Goal: Find specific page/section: Find specific page/section

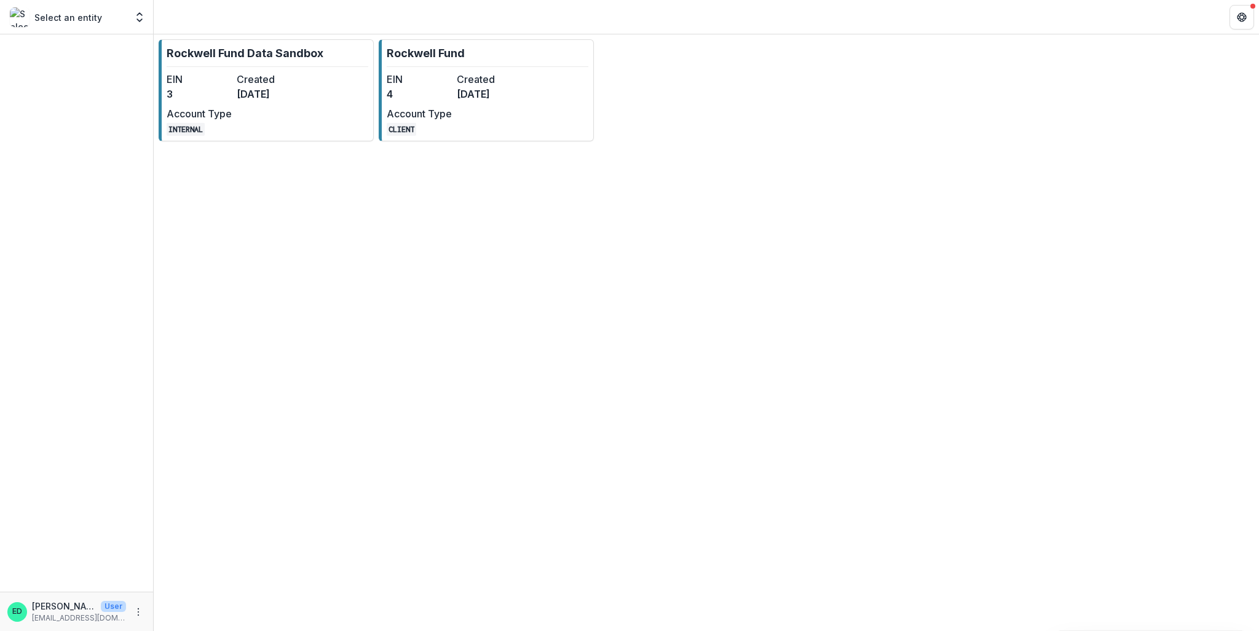
click at [65, 11] on p "Select an entity" at bounding box center [68, 17] width 68 height 13
click at [443, 70] on link "Rockwell Fund EIN 4 Created [DATE] Account Type CLIENT" at bounding box center [486, 90] width 215 height 102
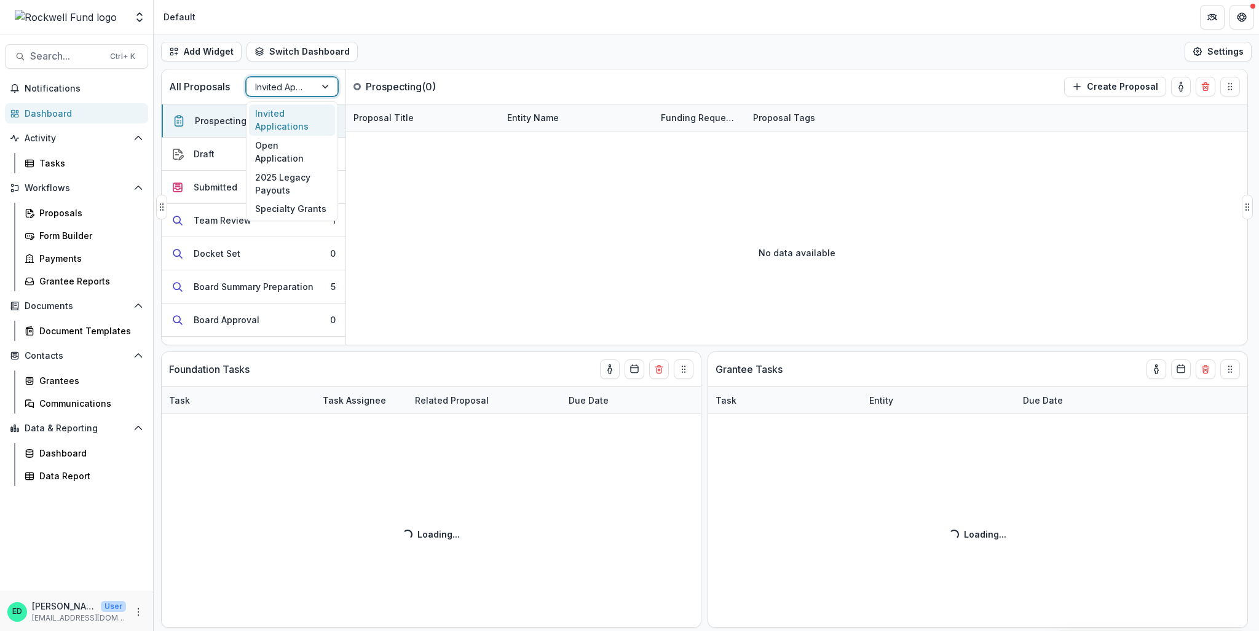
click at [280, 87] on div at bounding box center [281, 86] width 52 height 15
click at [464, 9] on header "Default" at bounding box center [706, 17] width 1105 height 34
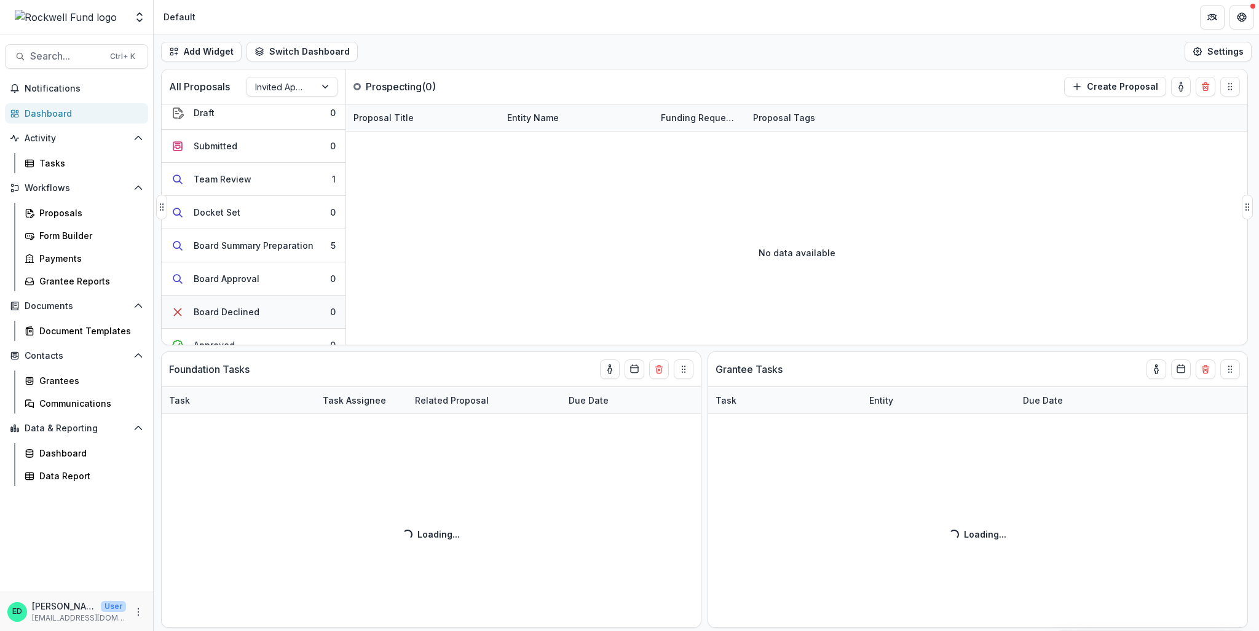
scroll to position [61, 0]
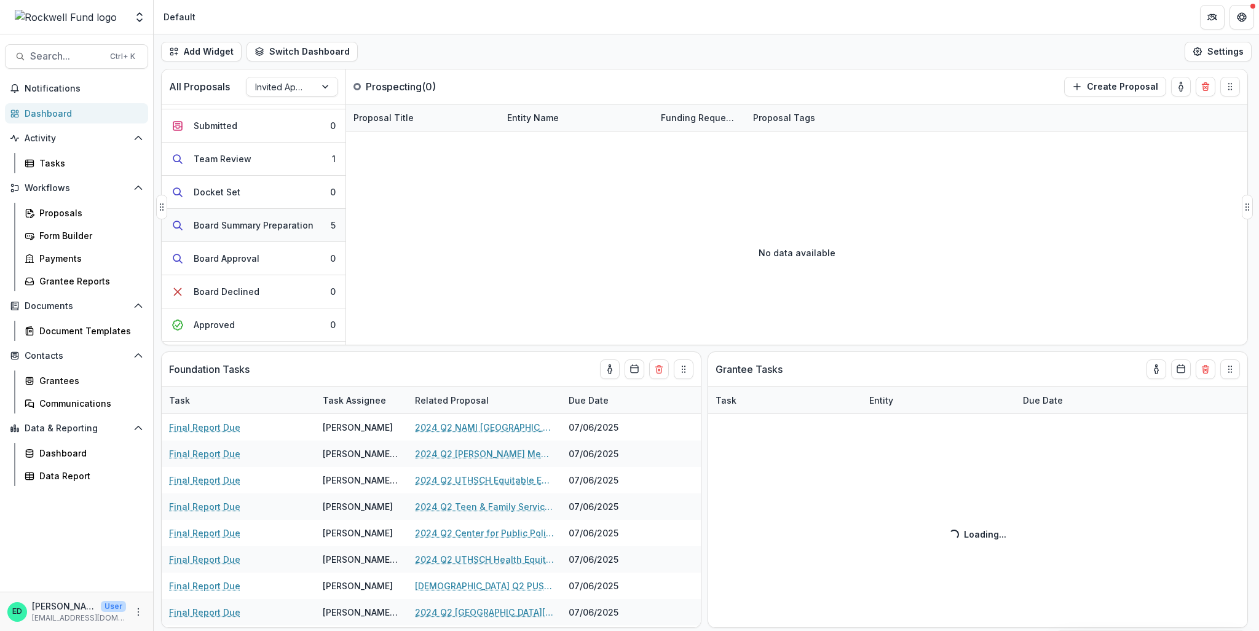
click at [288, 224] on div "Board Summary Preparation" at bounding box center [254, 225] width 120 height 13
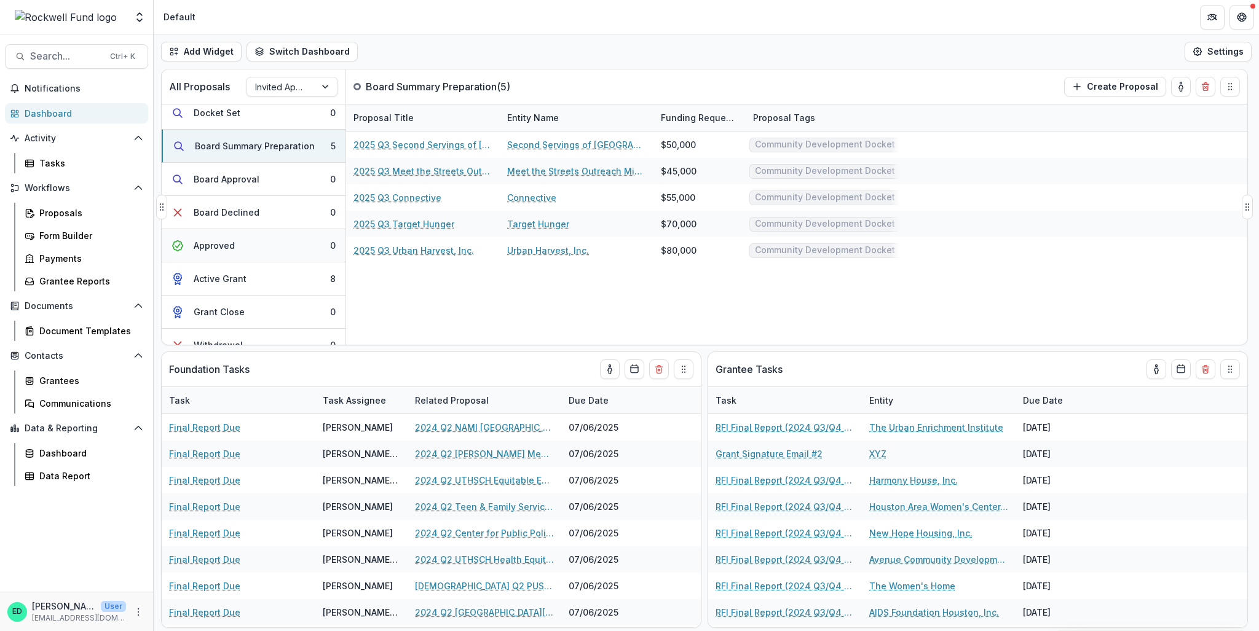
scroll to position [155, 0]
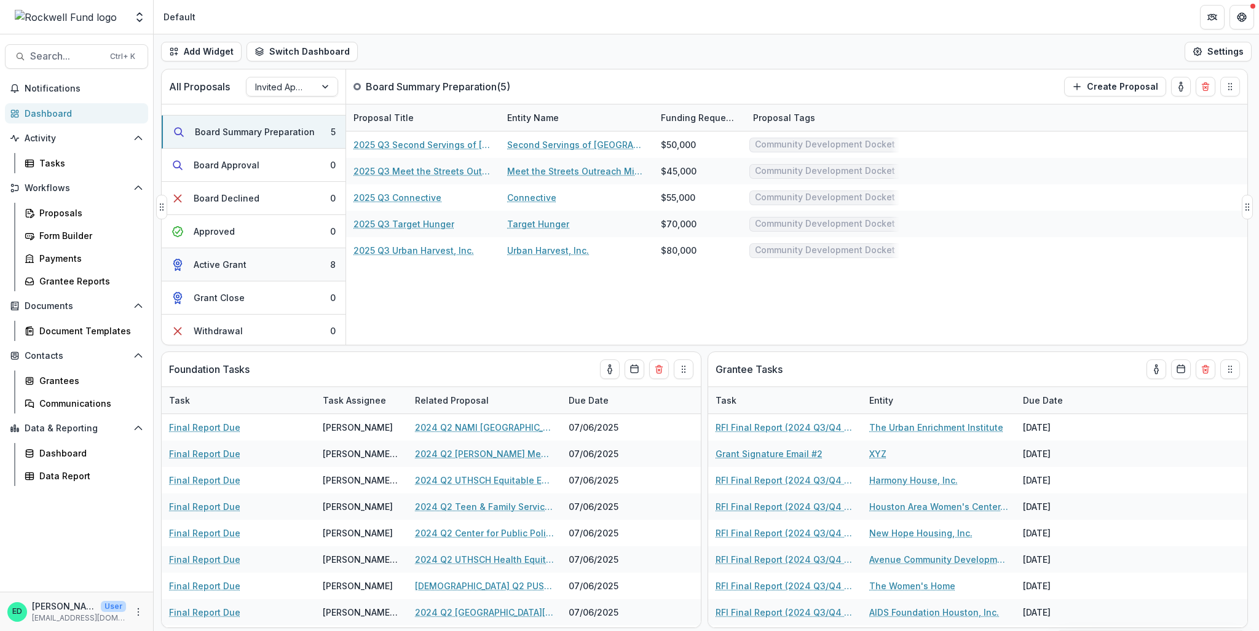
click at [256, 272] on button "Active Grant 8" at bounding box center [254, 264] width 184 height 33
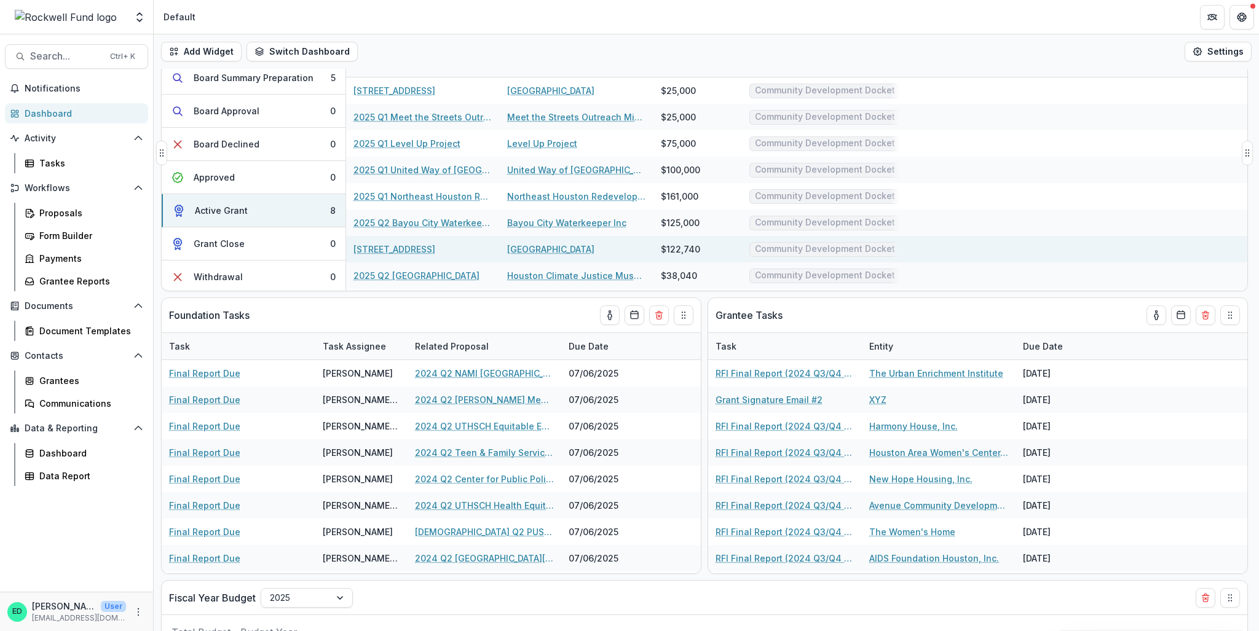
scroll to position [0, 0]
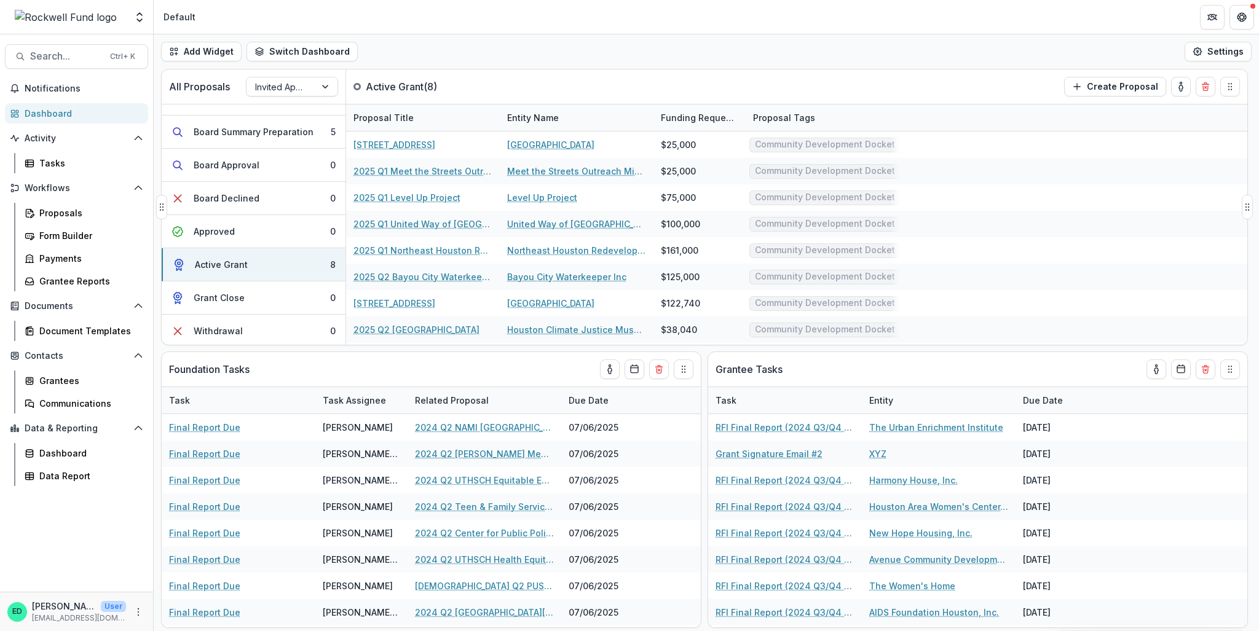
click at [771, 117] on div "Proposal Tags" at bounding box center [784, 117] width 77 height 13
click at [824, 71] on div "All Proposals Invited Applications Active Grant ( 8 ) Create Proposal" at bounding box center [679, 86] width 1034 height 34
click at [767, 114] on div "Proposal Tags" at bounding box center [784, 117] width 77 height 13
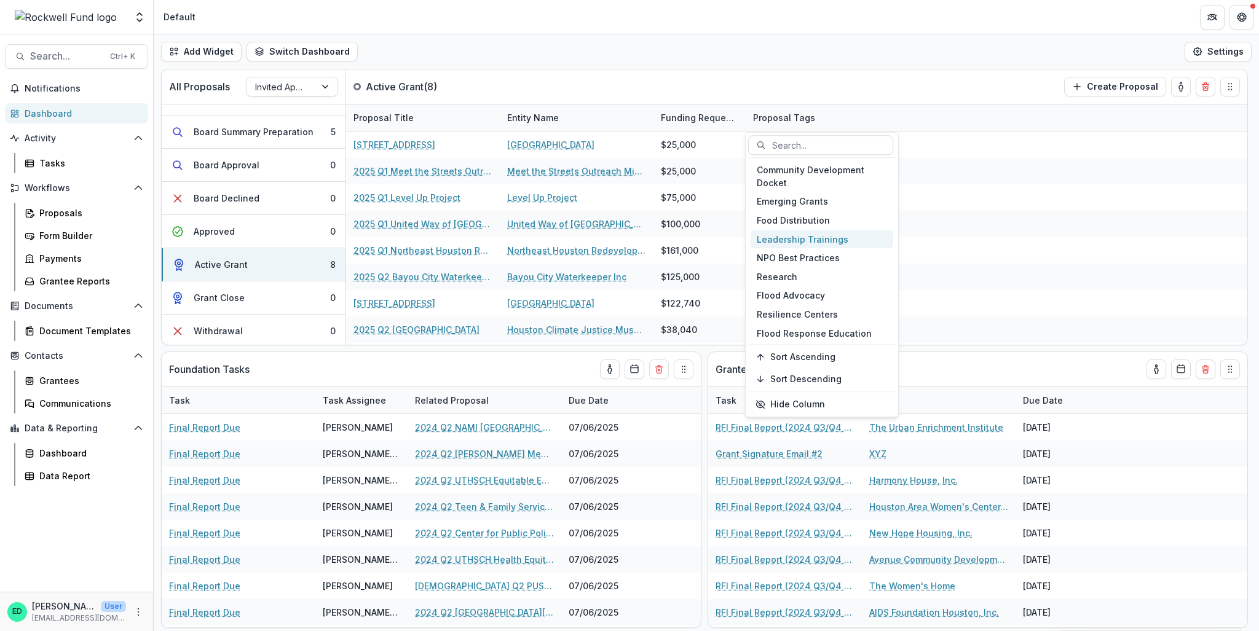
click at [798, 242] on div "Leadership Trainings" at bounding box center [821, 239] width 143 height 19
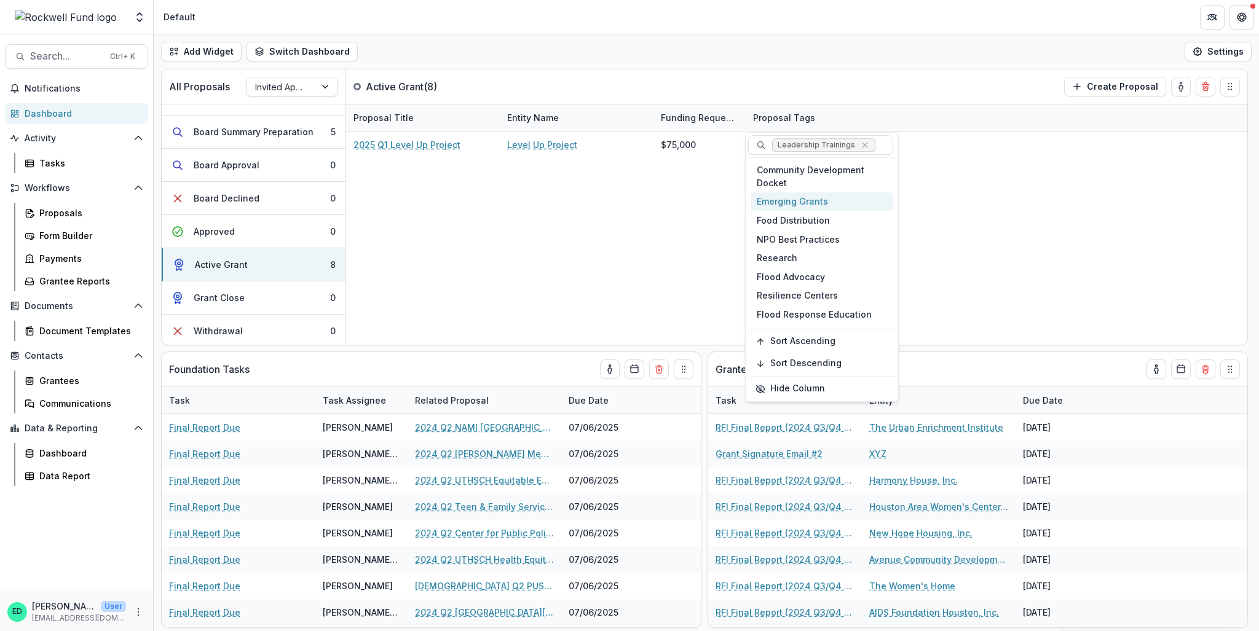
click at [794, 199] on div "Emerging Grants" at bounding box center [821, 201] width 143 height 19
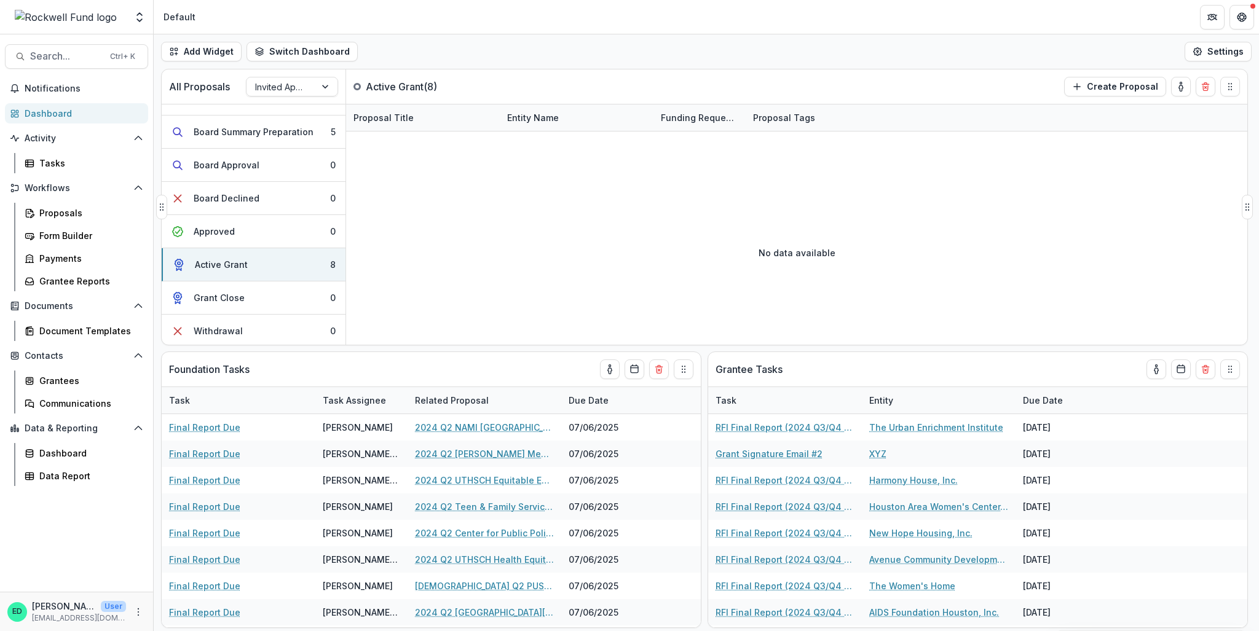
click at [995, 205] on div "No data available" at bounding box center [796, 252] width 901 height 184
click at [809, 122] on div "Proposal Tags" at bounding box center [784, 117] width 77 height 13
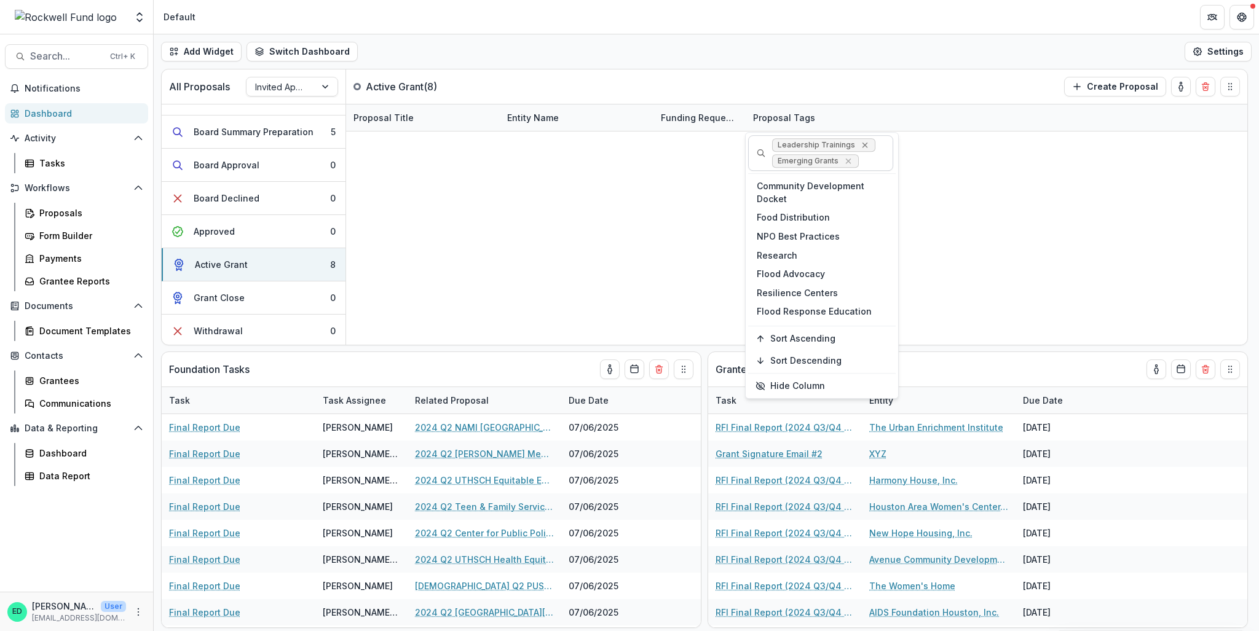
click at [864, 143] on icon "Remove Leadership Trainings" at bounding box center [865, 145] width 10 height 10
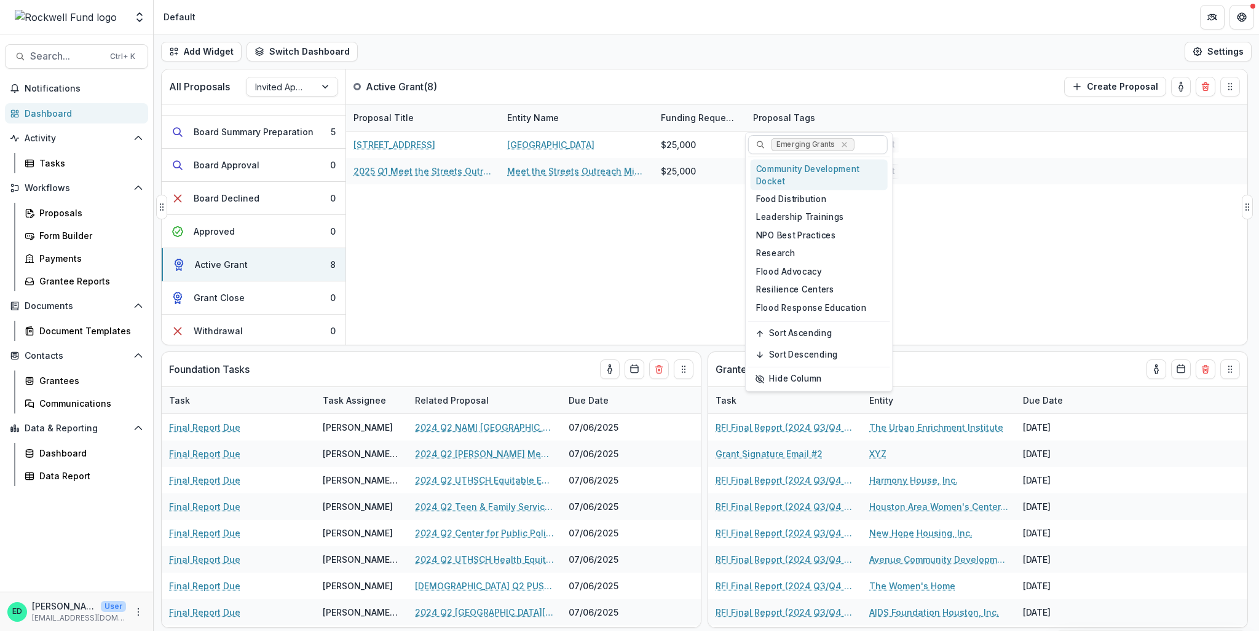
click at [958, 201] on div "[STREET_ADDRESS] Recovery [GEOGRAPHIC_DATA] Recovery $25,000 Community Developm…" at bounding box center [796, 238] width 901 height 213
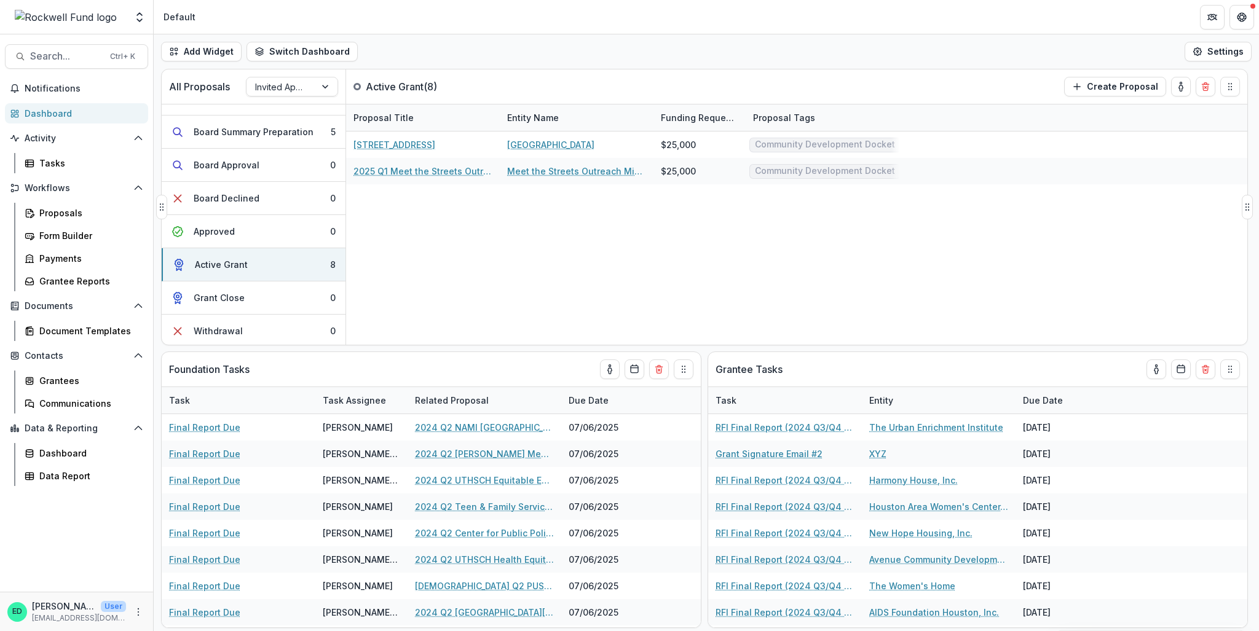
click at [763, 117] on div "Proposal Tags" at bounding box center [784, 117] width 77 height 13
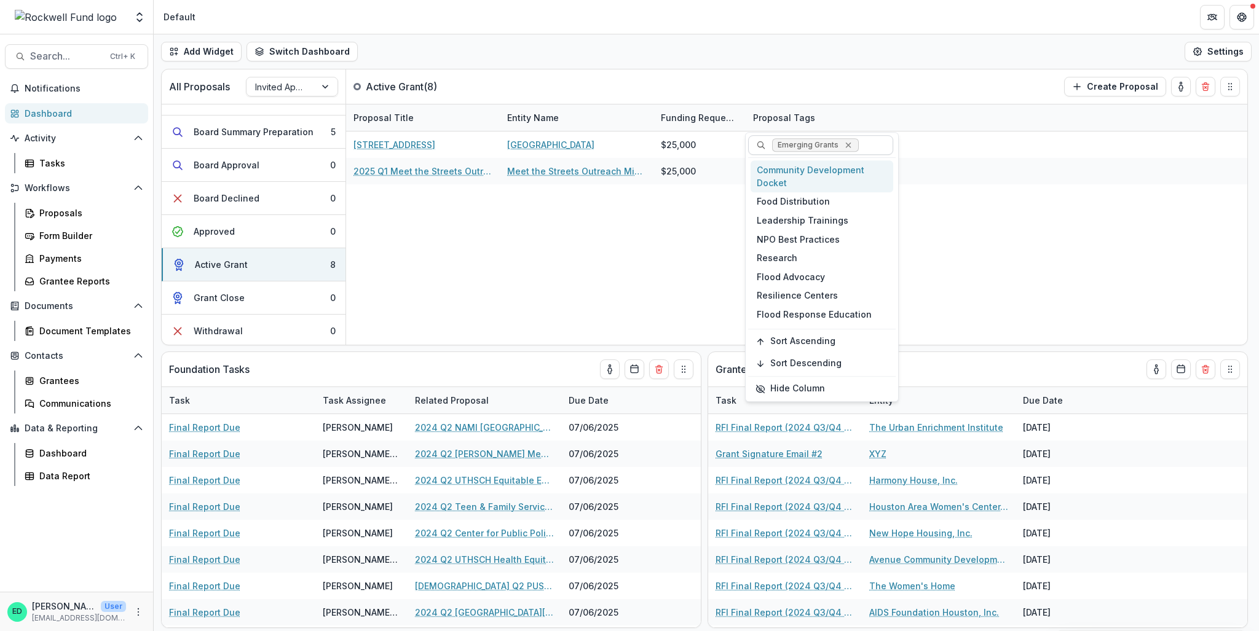
click at [848, 145] on icon "Remove Emerging Grants" at bounding box center [848, 145] width 10 height 10
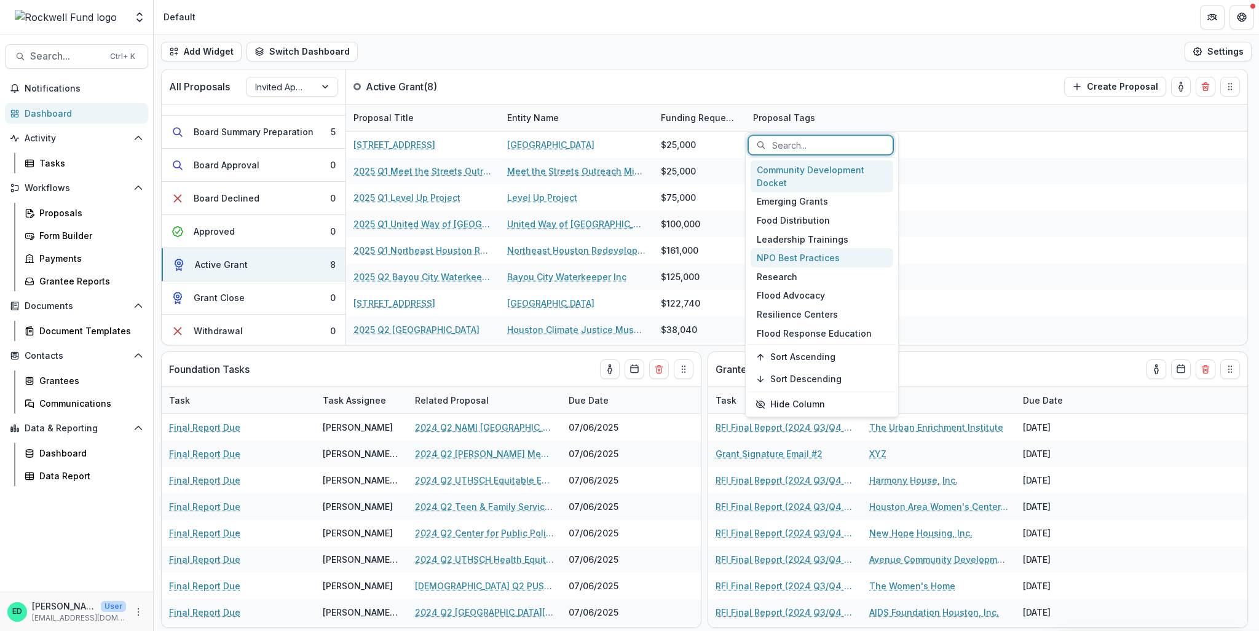
click at [811, 255] on div "NPO Best Practices" at bounding box center [821, 258] width 143 height 19
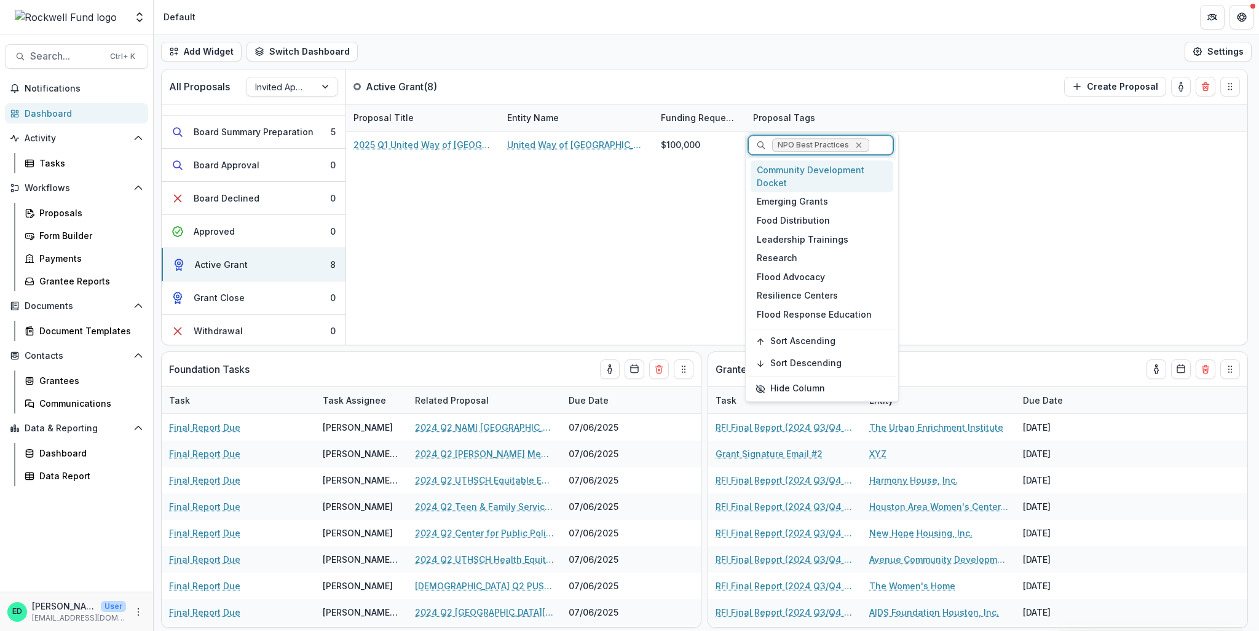
click at [857, 147] on icon "Remove NPO Best Practices" at bounding box center [859, 146] width 6 height 6
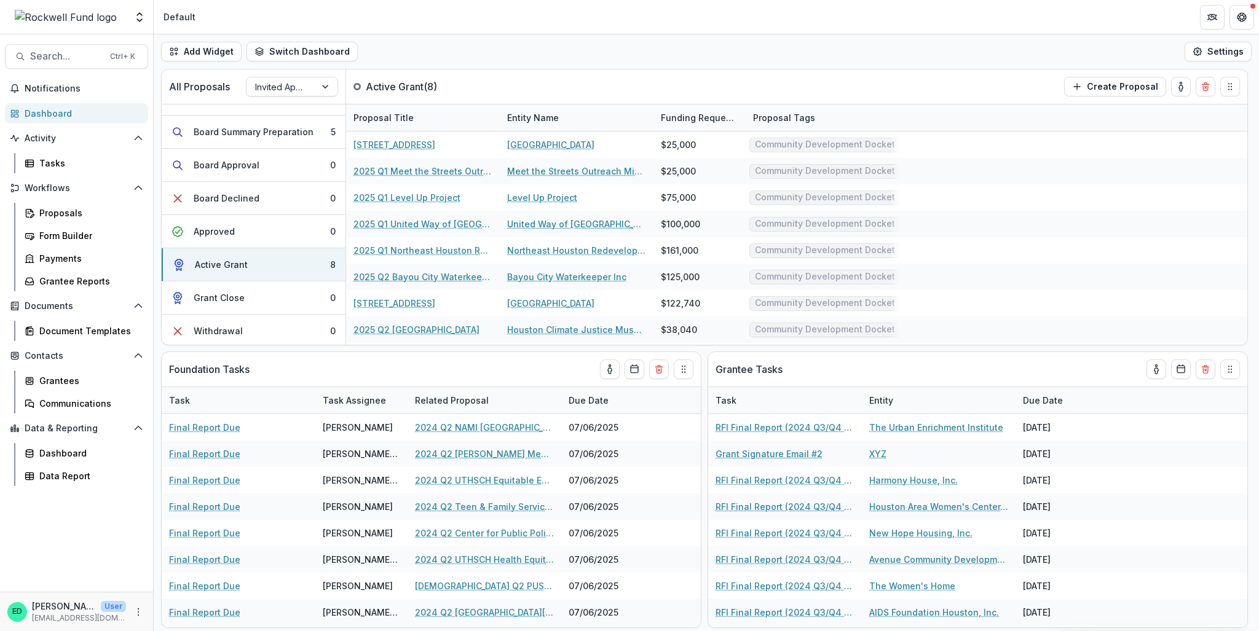
click at [806, 19] on header "Default" at bounding box center [706, 17] width 1105 height 34
click at [806, 112] on div "Proposal Tags" at bounding box center [784, 117] width 77 height 13
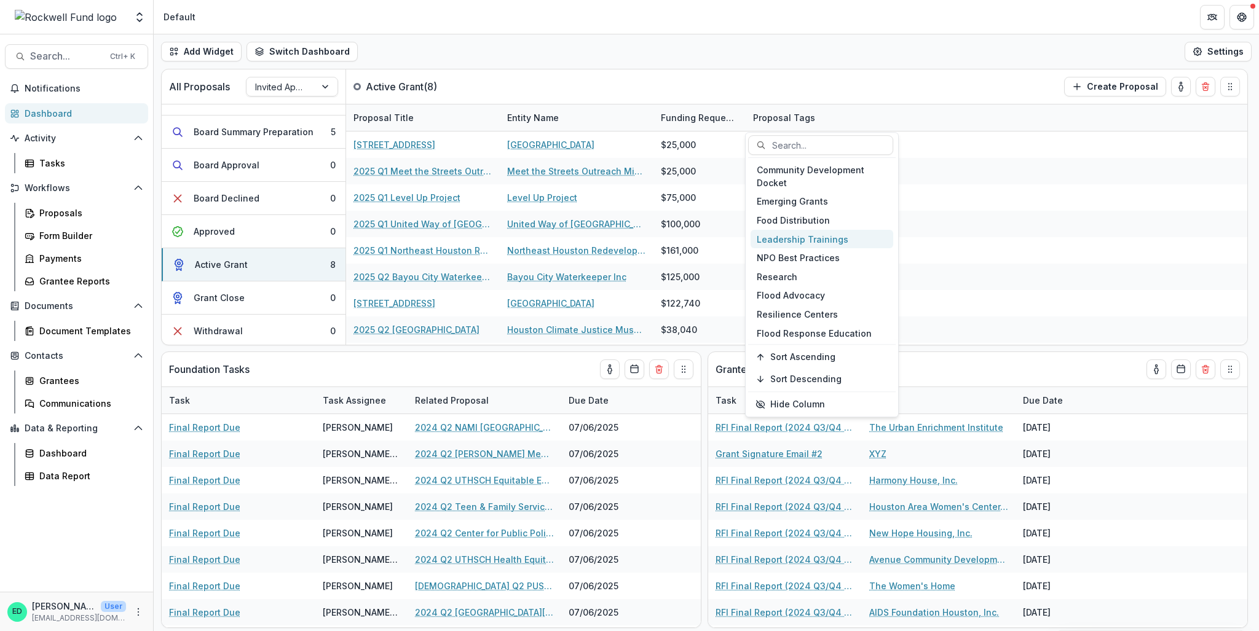
click at [819, 239] on div "Leadership Trainings" at bounding box center [821, 239] width 143 height 19
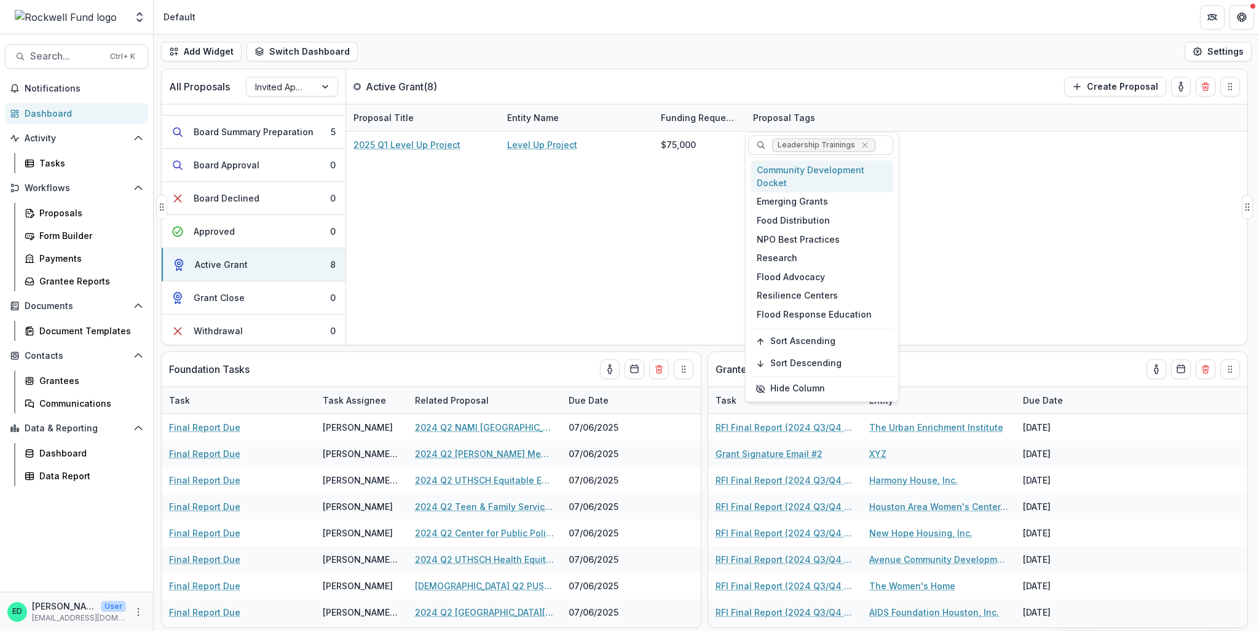
click at [836, 104] on div "Proposal Tags" at bounding box center [823, 117] width 154 height 26
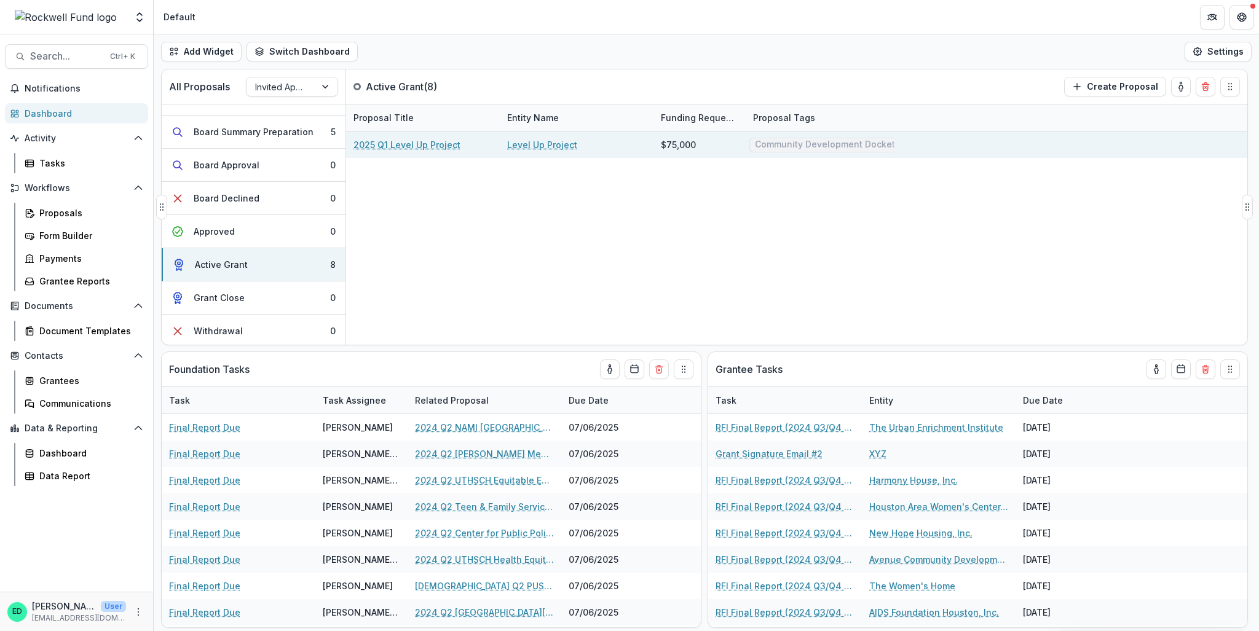
click at [856, 135] on div "Community Development Docket Leadership Trainings" at bounding box center [824, 145] width 154 height 26
click at [827, 166] on span "Leadership Trainings" at bounding box center [800, 159] width 103 height 15
click at [827, 157] on span "Leadership Trainings" at bounding box center [801, 160] width 92 height 10
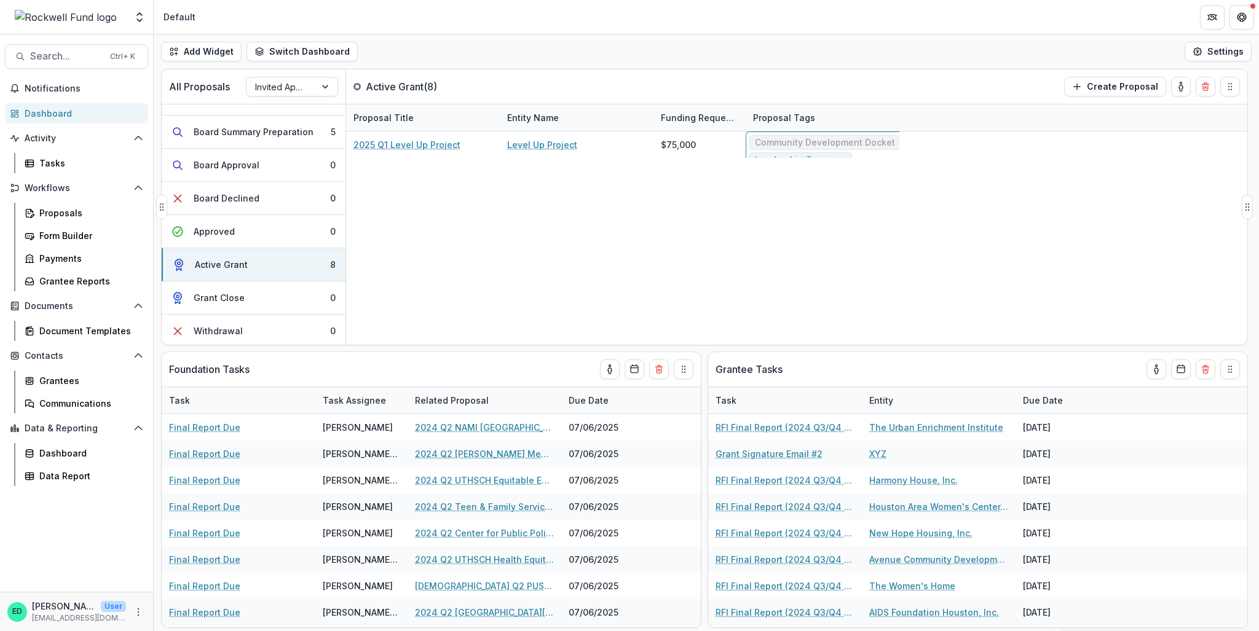
click at [816, 114] on div "Proposal Tags" at bounding box center [784, 117] width 77 height 13
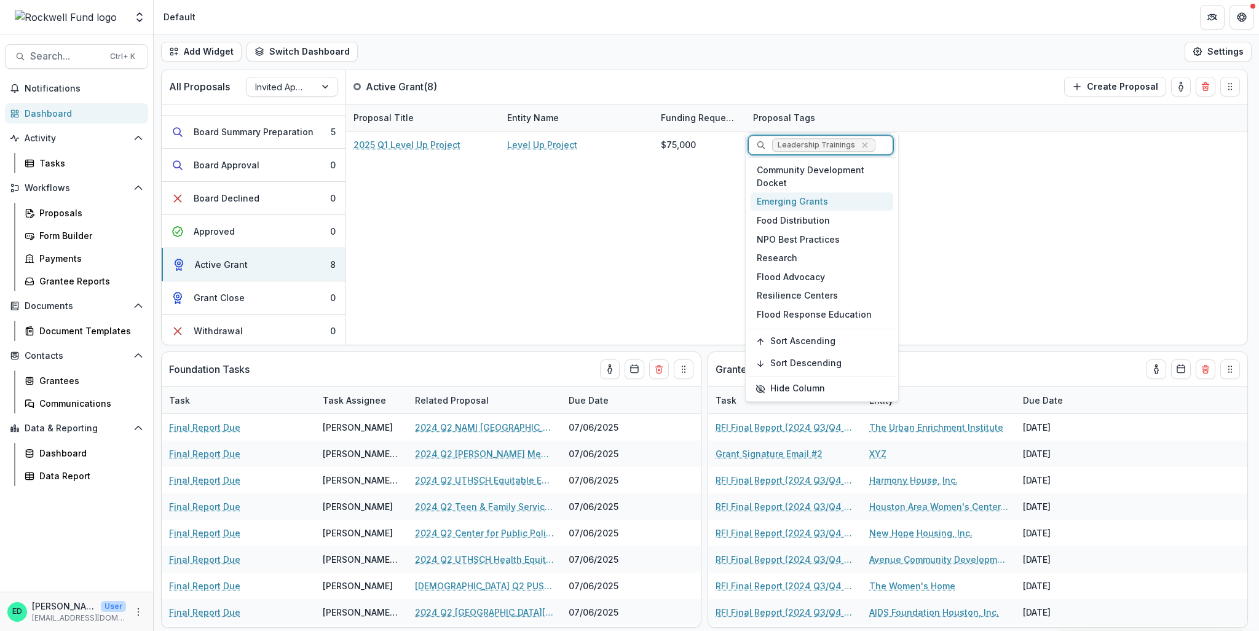
click at [806, 199] on div "Emerging Grants" at bounding box center [821, 201] width 143 height 19
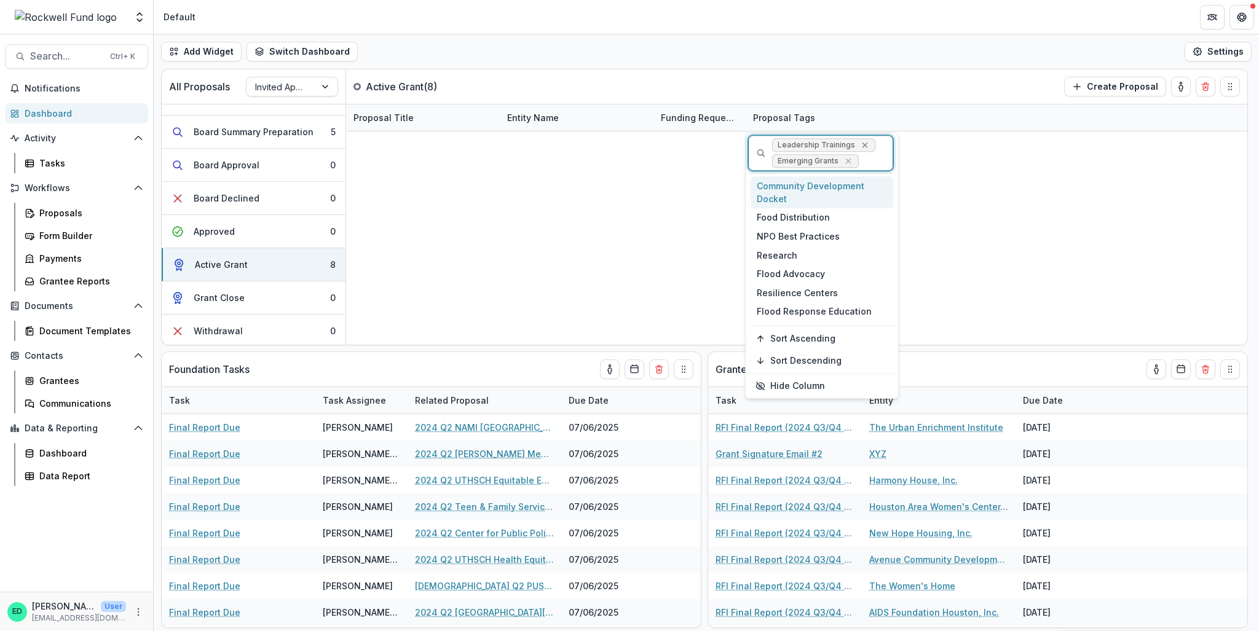
click at [862, 145] on icon "Remove Leadership Trainings" at bounding box center [865, 145] width 10 height 10
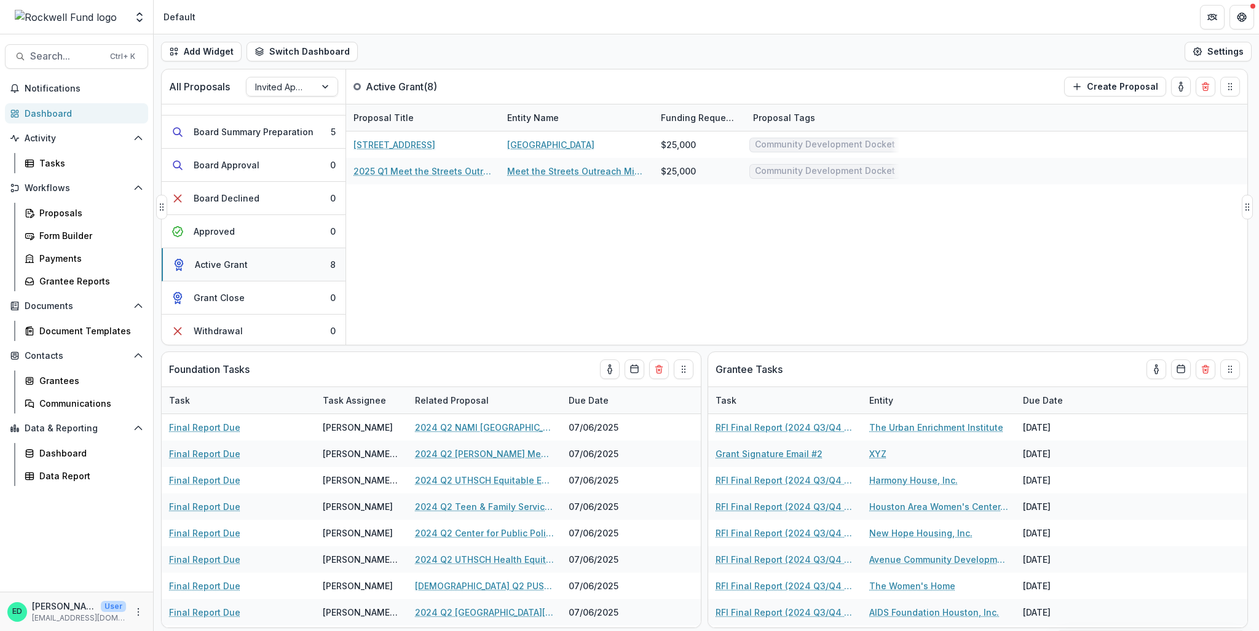
click at [305, 262] on button "Active Grant 8" at bounding box center [254, 264] width 184 height 33
click at [305, 256] on button "Active Grant 8" at bounding box center [254, 264] width 184 height 33
click at [792, 108] on div "Proposal Tags" at bounding box center [823, 117] width 154 height 26
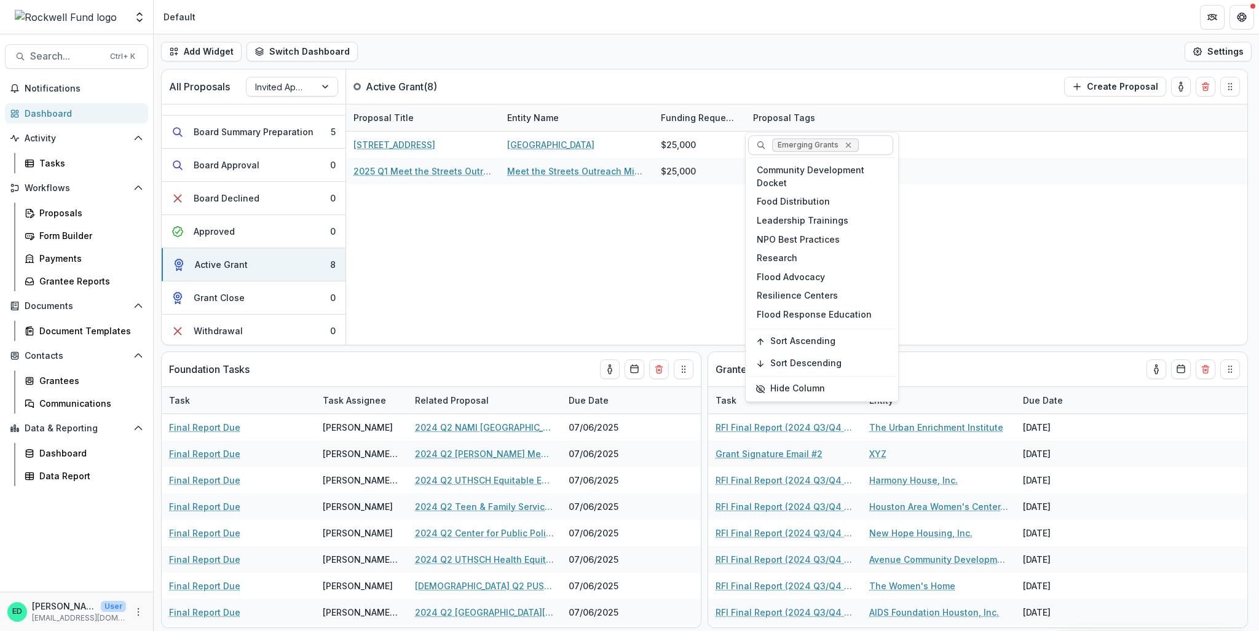
click at [846, 148] on icon "Remove Emerging Grants" at bounding box center [848, 145] width 10 height 10
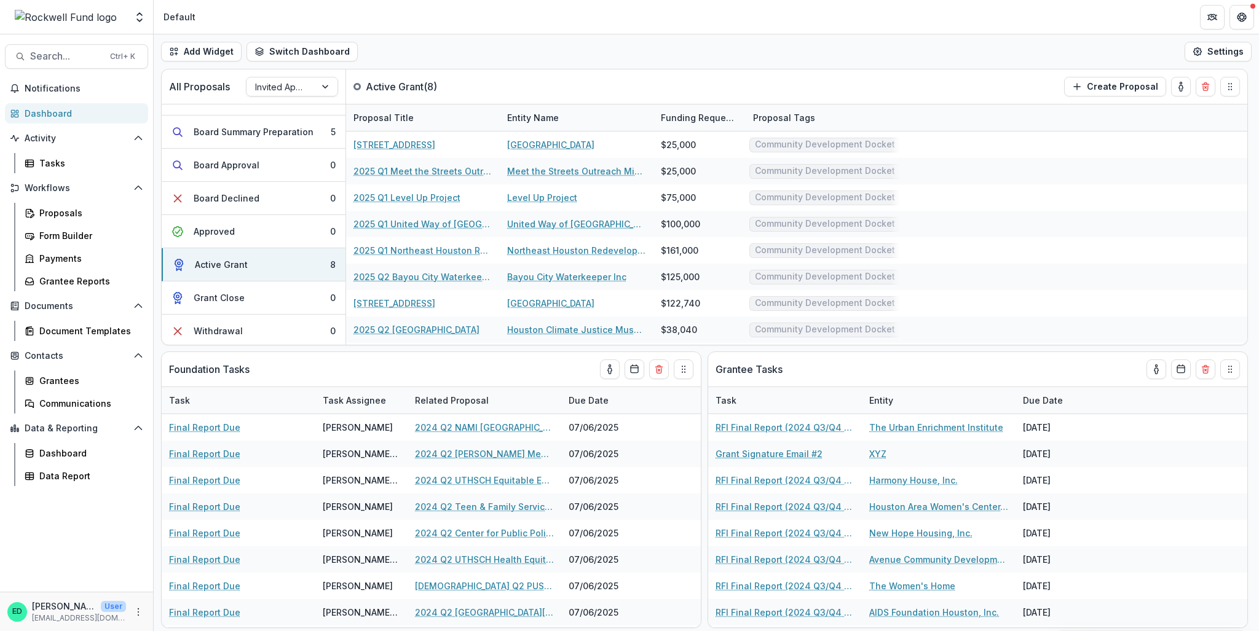
click at [757, 49] on div "Add Widget Switch Dashboard Default RCL Draft New Dashboard Settings" at bounding box center [706, 51] width 1105 height 34
click at [299, 87] on div at bounding box center [281, 86] width 52 height 15
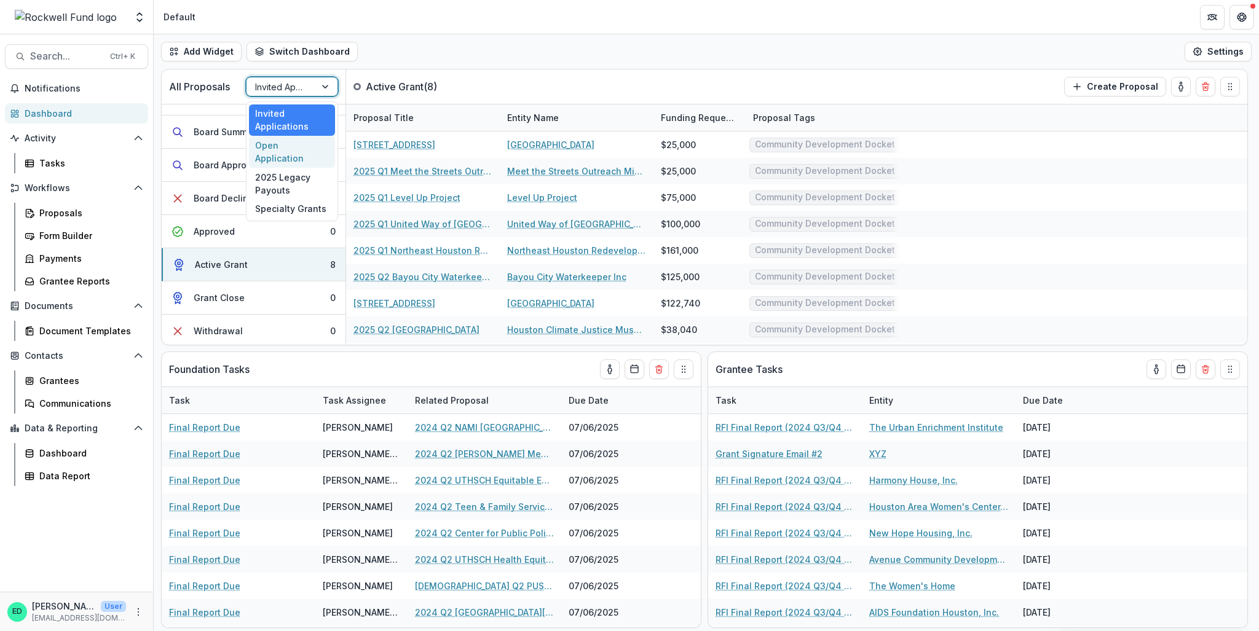
click at [300, 148] on div "Open Application" at bounding box center [292, 152] width 86 height 32
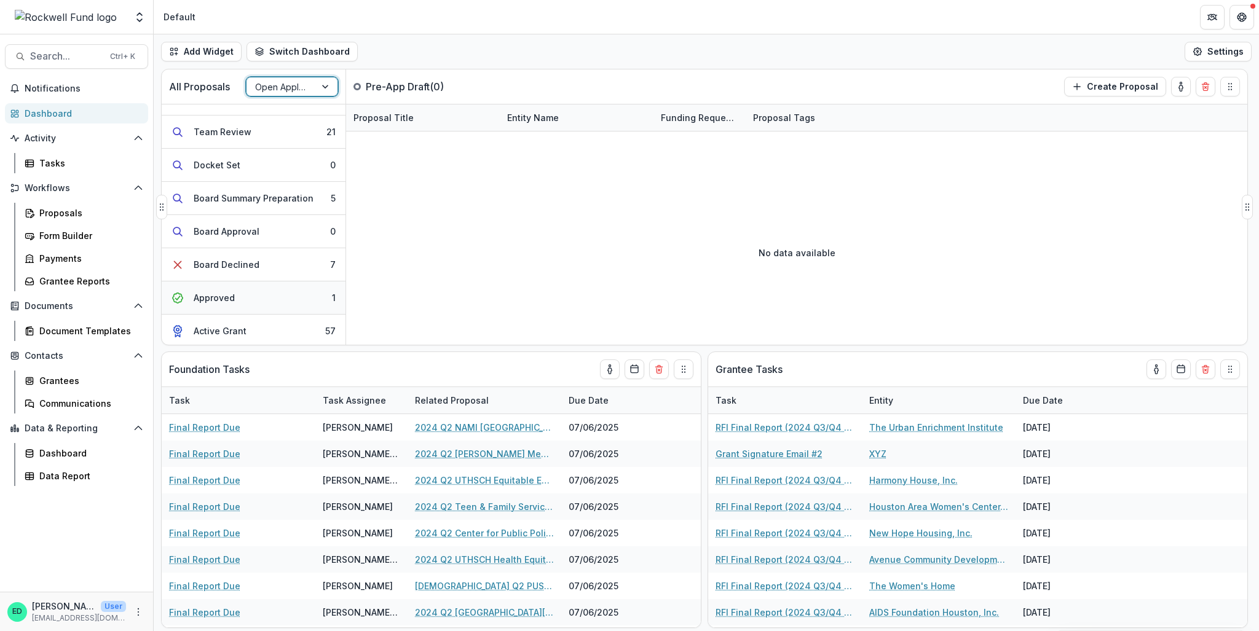
scroll to position [123, 0]
click at [300, 259] on button "Board Declined 7" at bounding box center [254, 263] width 184 height 33
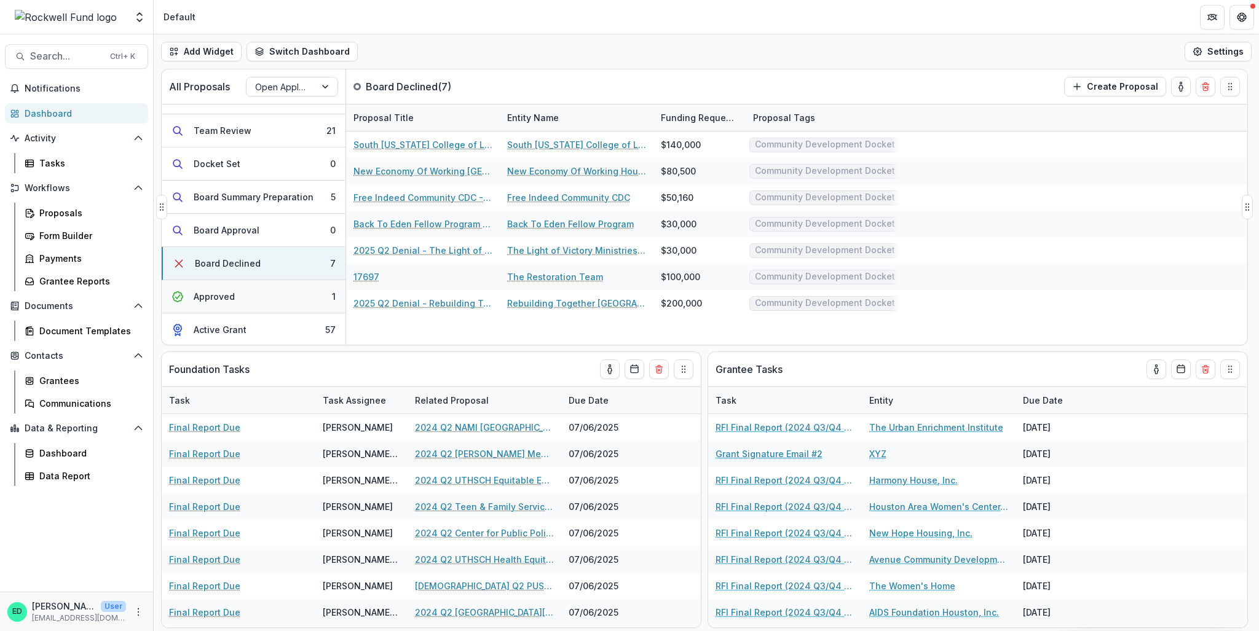
click at [296, 284] on button "Approved 1" at bounding box center [254, 296] width 184 height 33
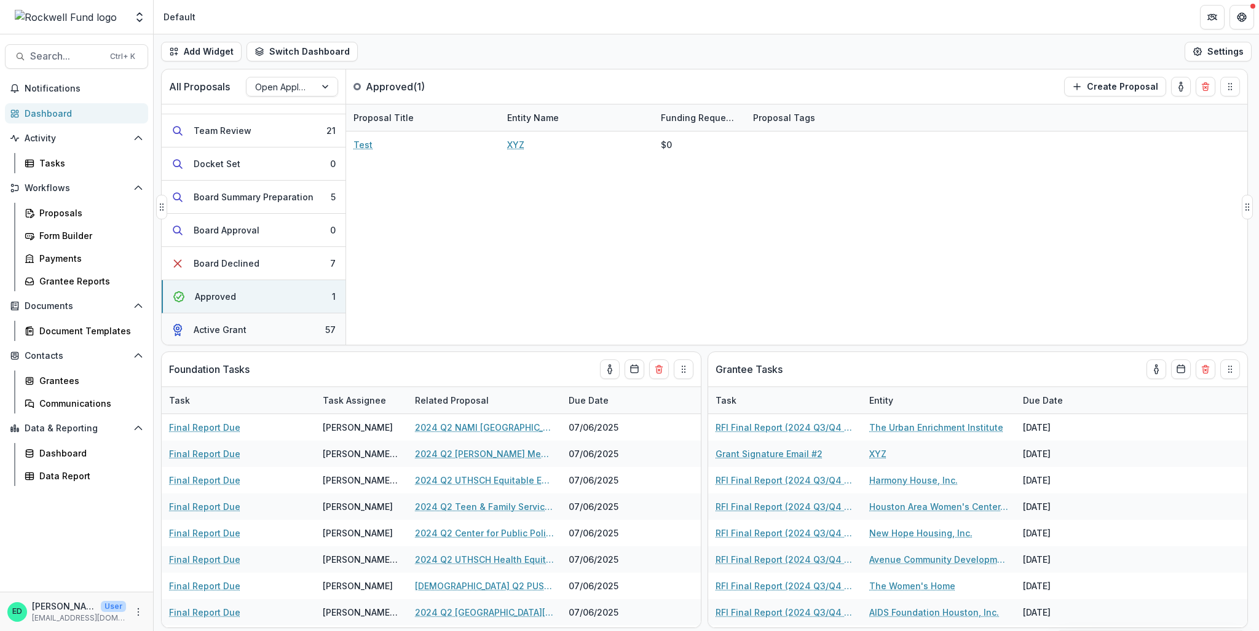
click at [294, 328] on button "Active Grant 57" at bounding box center [254, 329] width 184 height 33
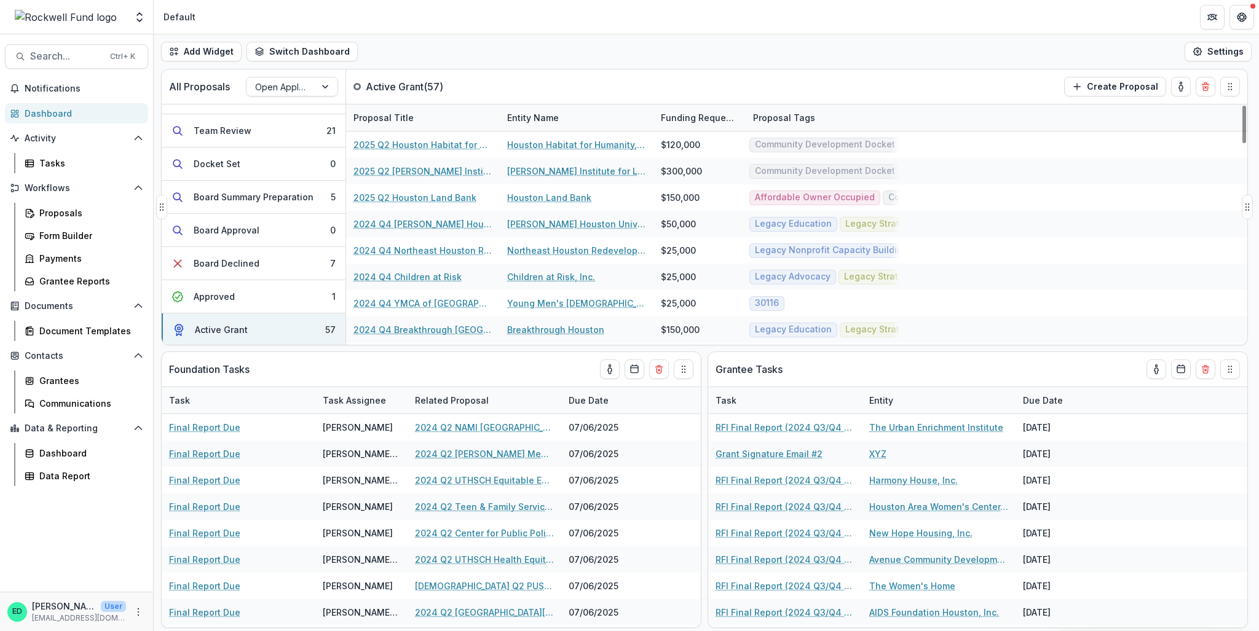
click at [768, 114] on div "Proposal Tags" at bounding box center [784, 117] width 77 height 13
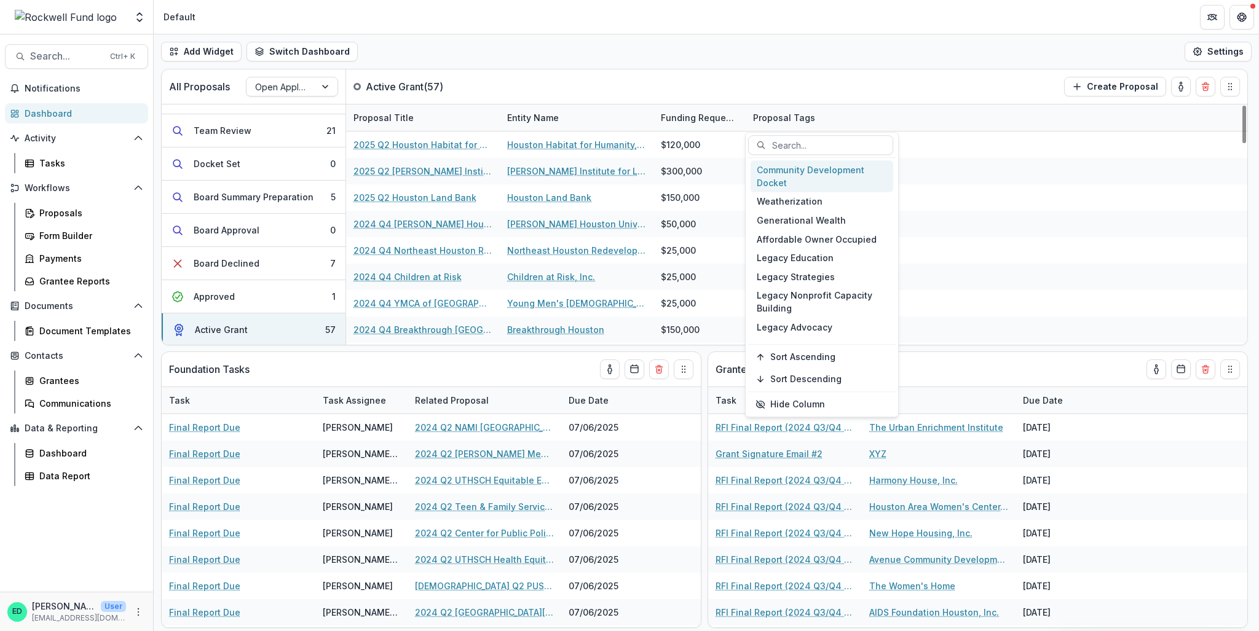
click at [800, 171] on div "Community Development Docket" at bounding box center [821, 176] width 143 height 32
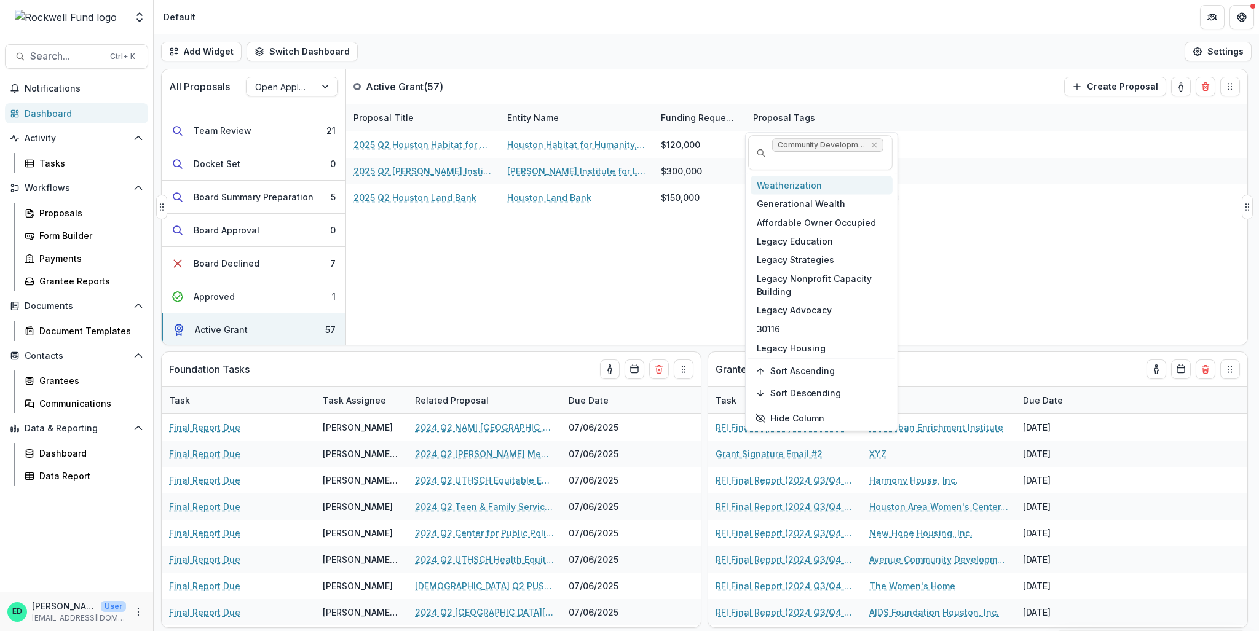
click at [792, 87] on div "All Proposals Open Application Active Grant ( 57 ) Create Proposal" at bounding box center [679, 86] width 1034 height 34
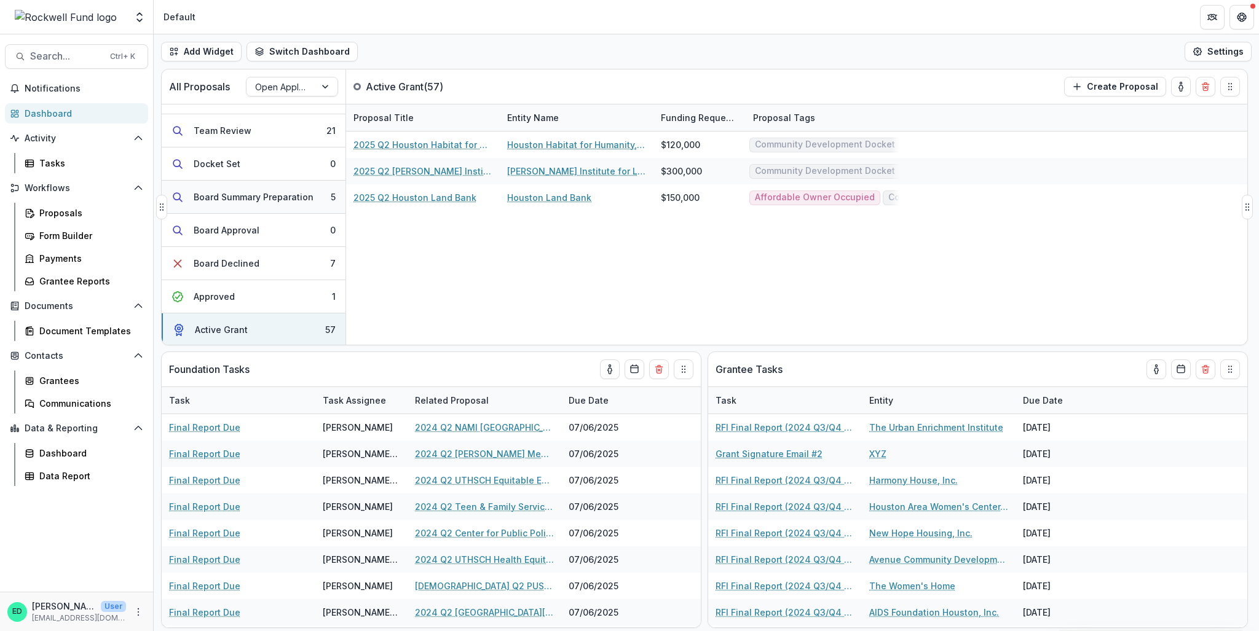
click at [286, 192] on div "Board Summary Preparation" at bounding box center [254, 197] width 120 height 13
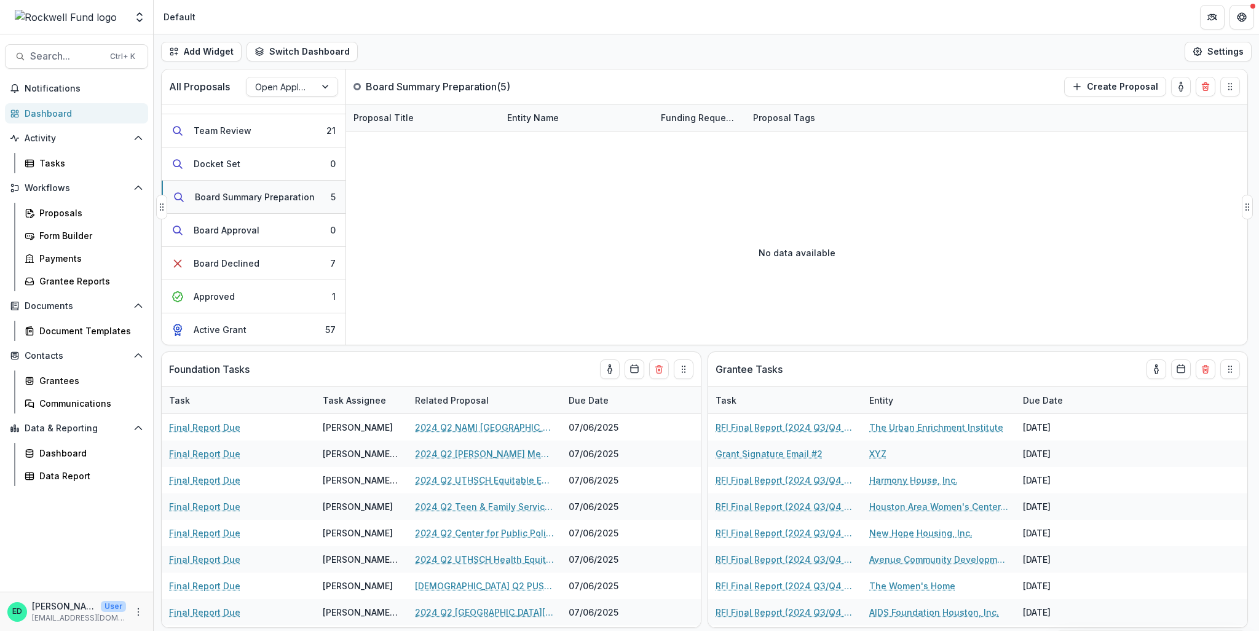
click at [299, 195] on div "Board Summary Preparation" at bounding box center [255, 197] width 120 height 13
click at [272, 163] on button "Docket Set 0" at bounding box center [254, 164] width 184 height 33
click at [274, 195] on div "Board Summary Preparation" at bounding box center [254, 197] width 120 height 13
click at [787, 119] on div "Proposal Tags" at bounding box center [784, 117] width 77 height 13
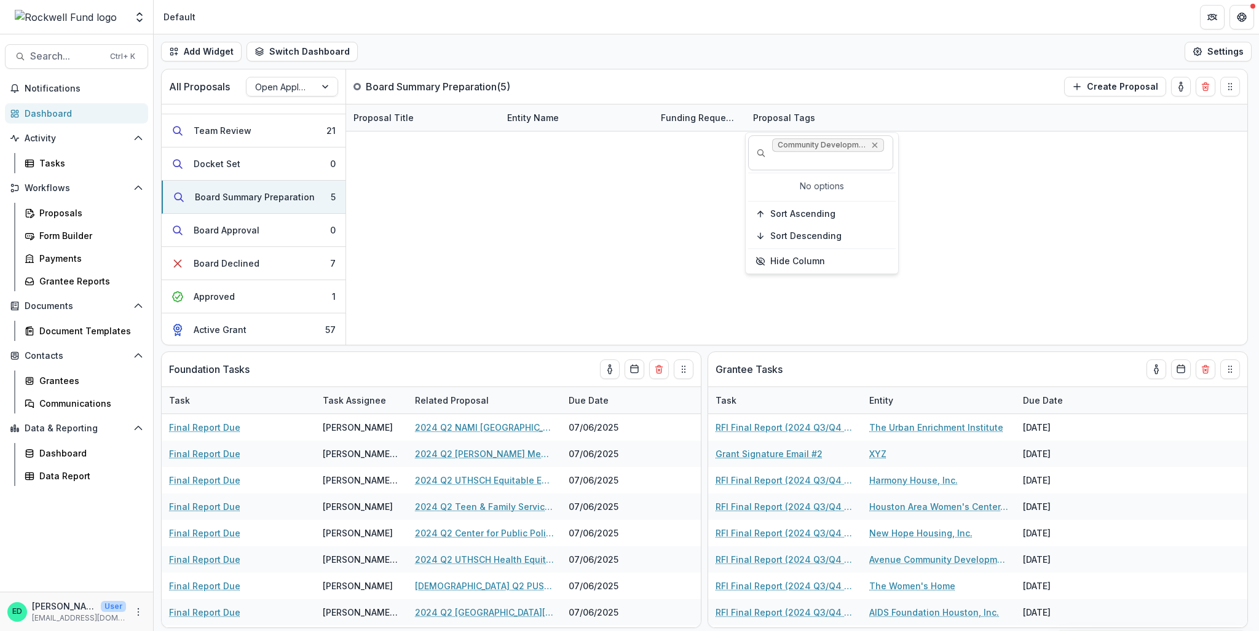
click at [876, 148] on icon "Remove Community Development Docket" at bounding box center [875, 145] width 10 height 10
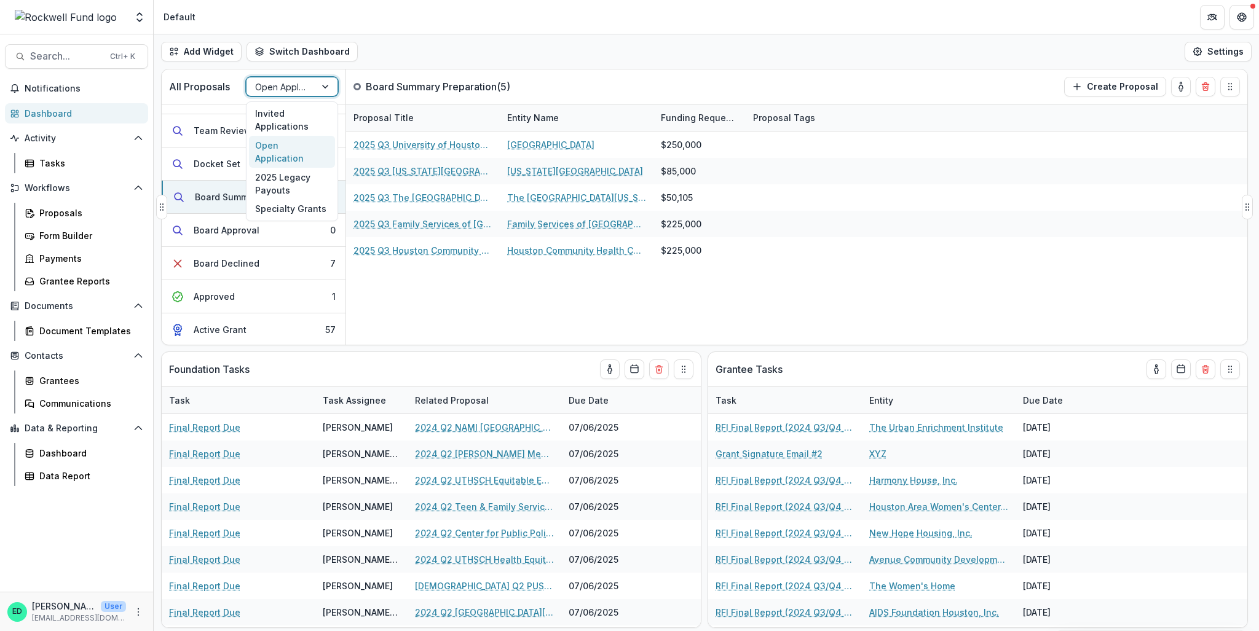
click at [300, 88] on div at bounding box center [281, 86] width 52 height 15
click at [302, 124] on div "Invited Applications" at bounding box center [292, 120] width 86 height 32
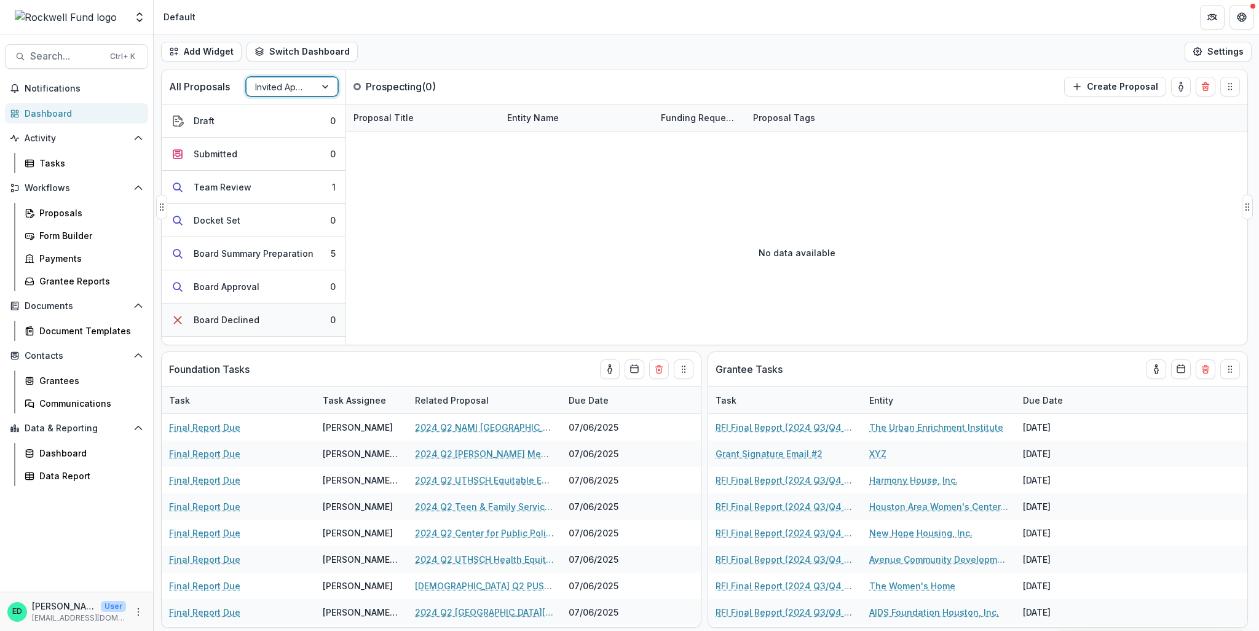
scroll to position [32, 0]
click at [303, 244] on button "Board Summary Preparation 5" at bounding box center [254, 254] width 184 height 33
